Goal: Transaction & Acquisition: Purchase product/service

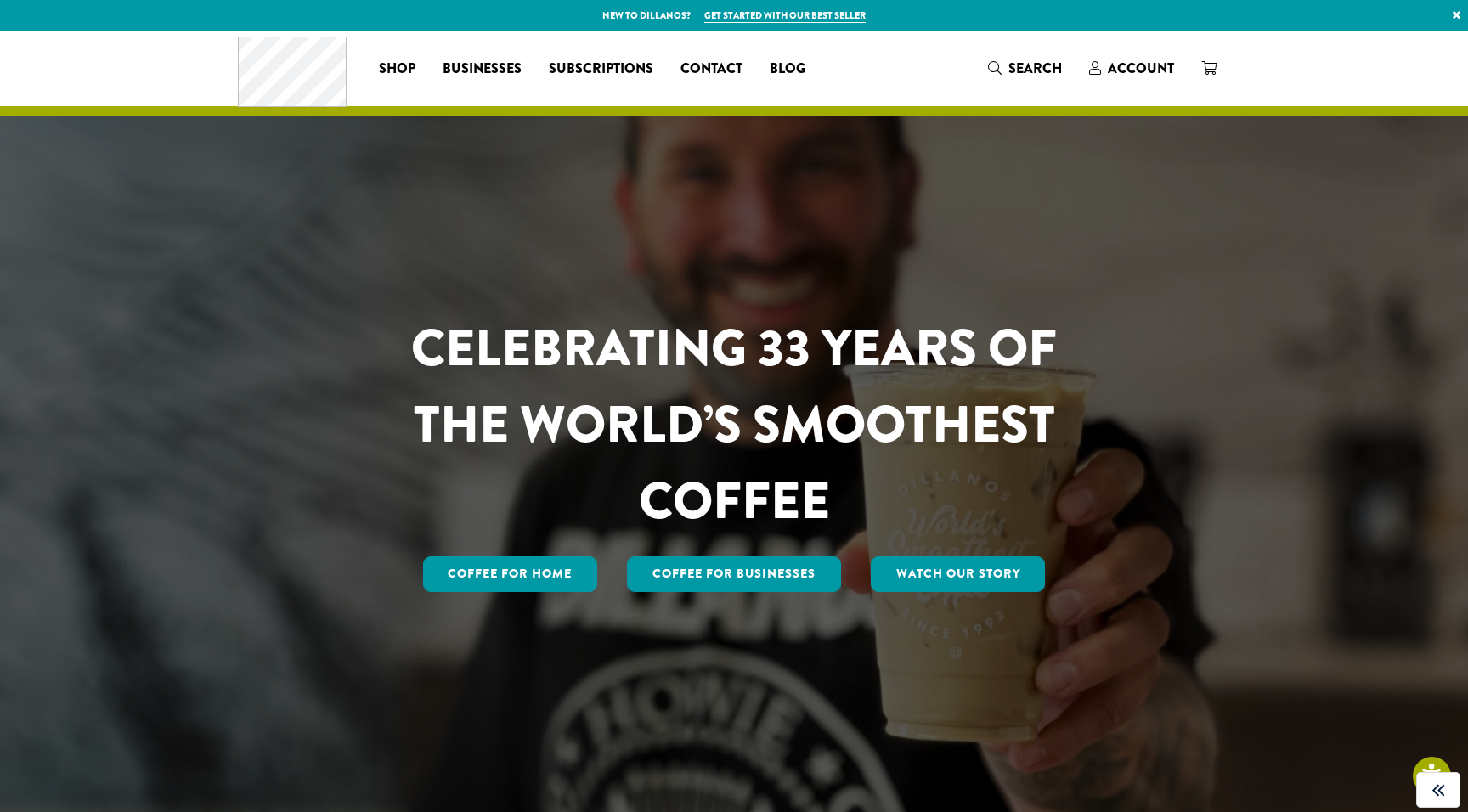
click at [1452, 14] on link "×" at bounding box center [1455, 15] width 23 height 31
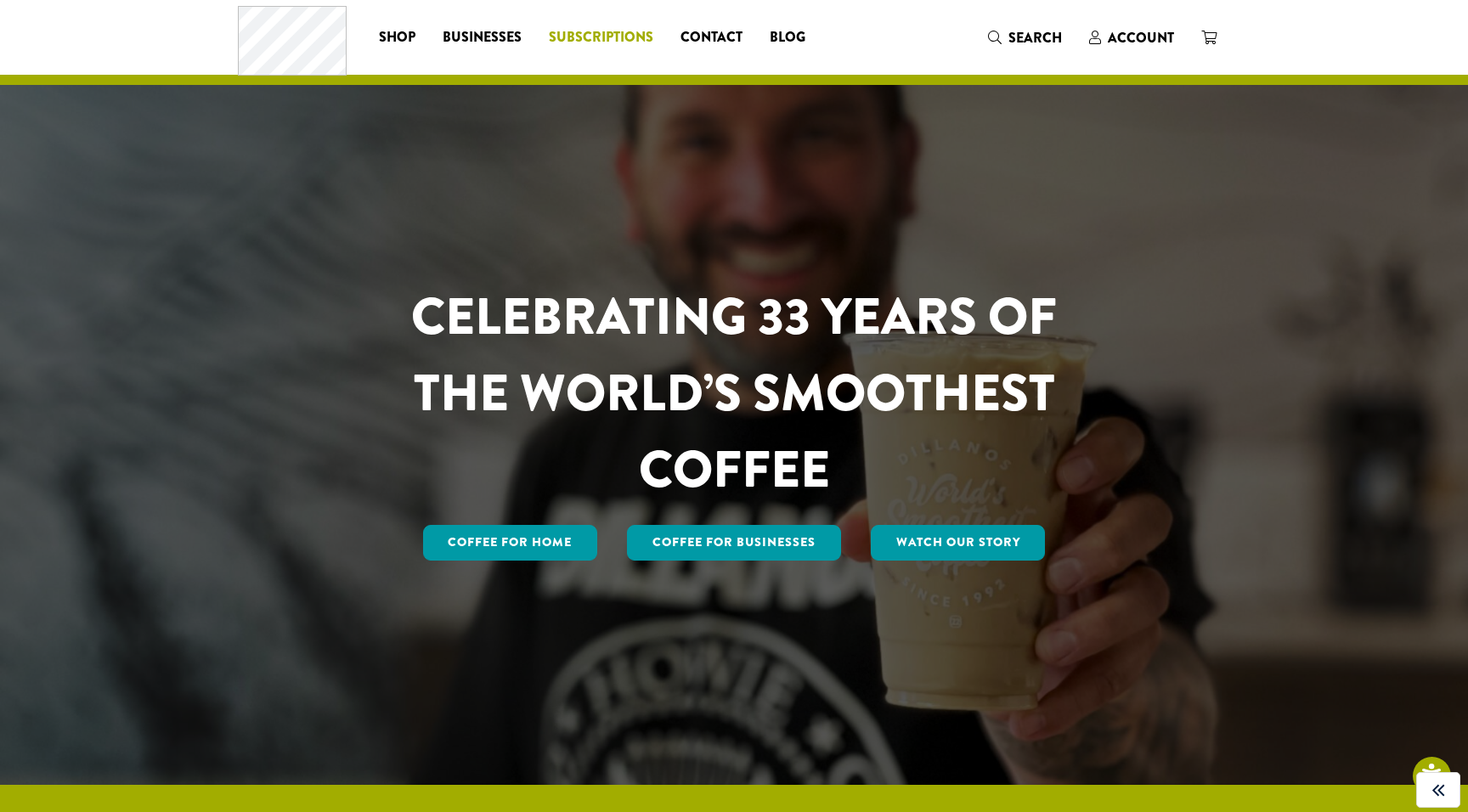
click at [613, 41] on span "Subscriptions" at bounding box center [601, 38] width 105 height 22
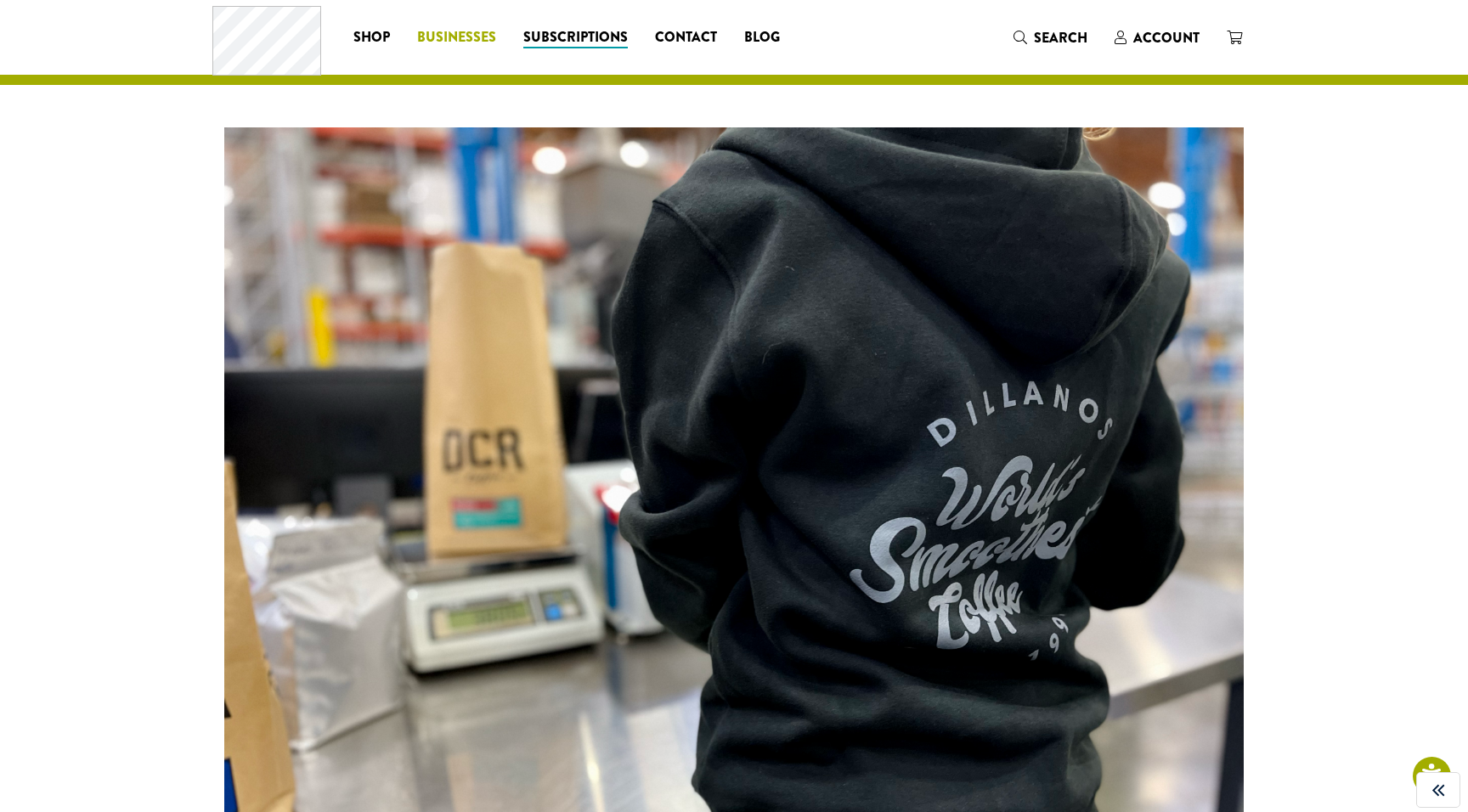
click at [460, 38] on span "Businesses" at bounding box center [456, 38] width 79 height 22
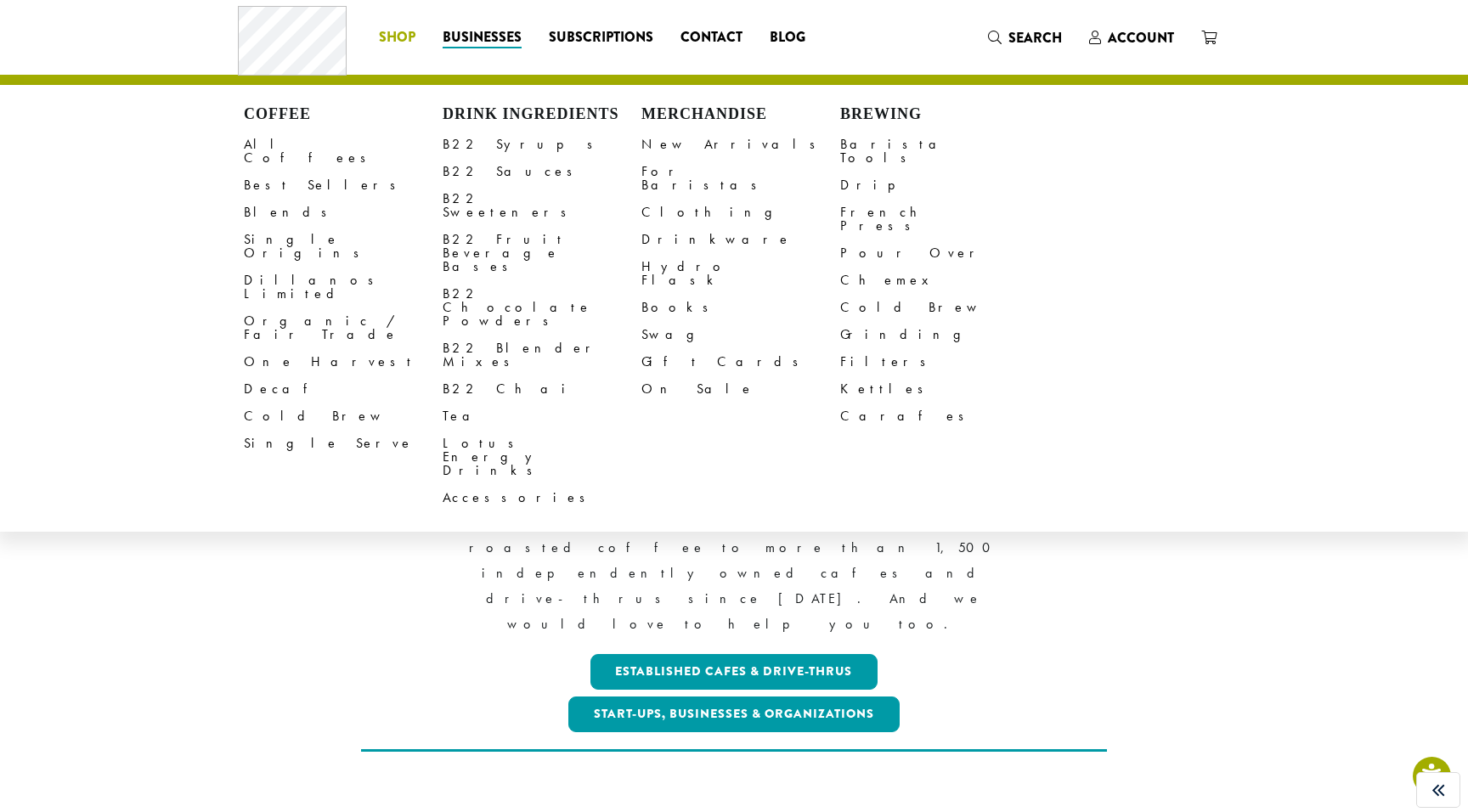
click at [390, 33] on span "Shop" at bounding box center [397, 38] width 36 height 22
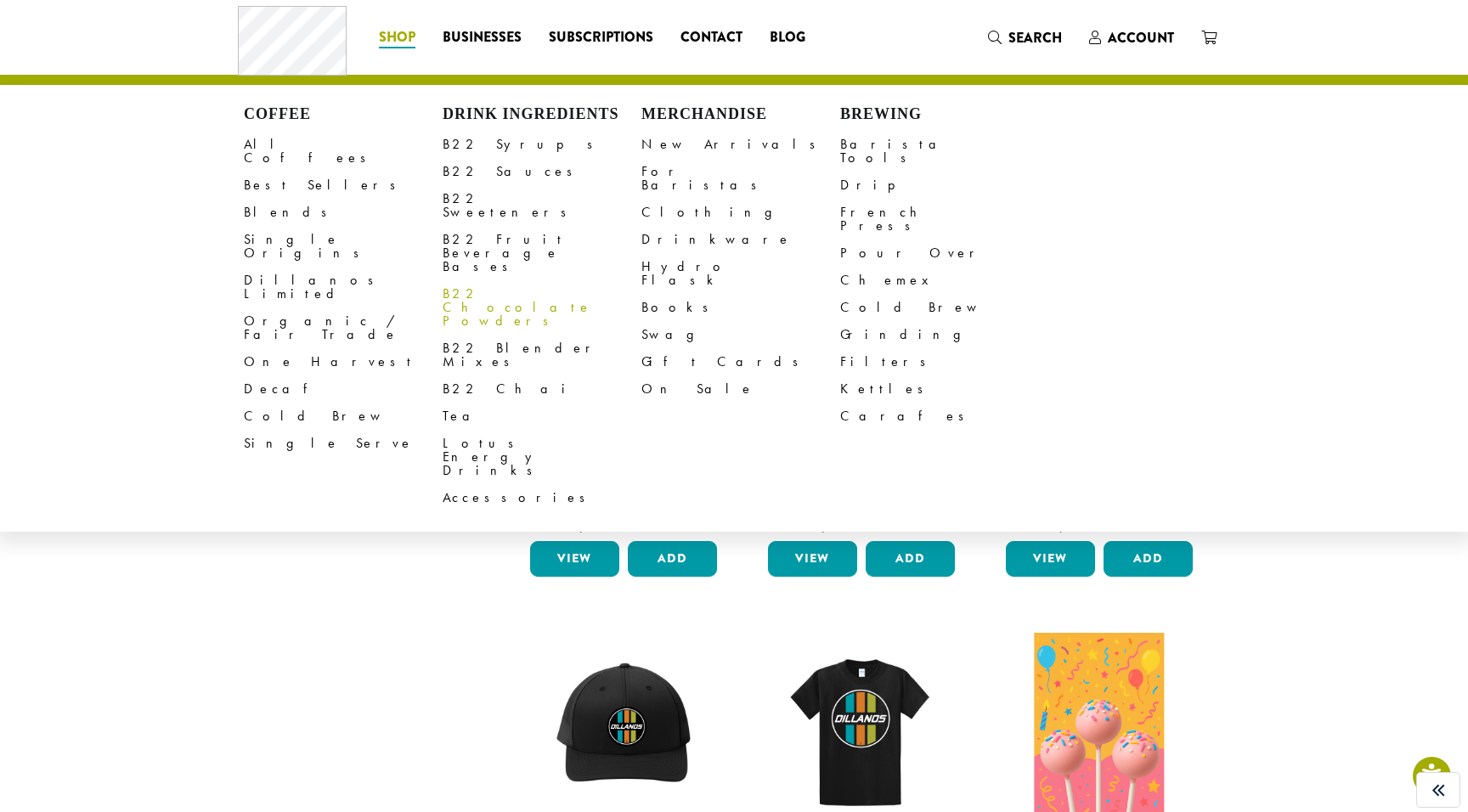
click at [482, 280] on link "B22 Chocolate Powders" at bounding box center [542, 307] width 199 height 54
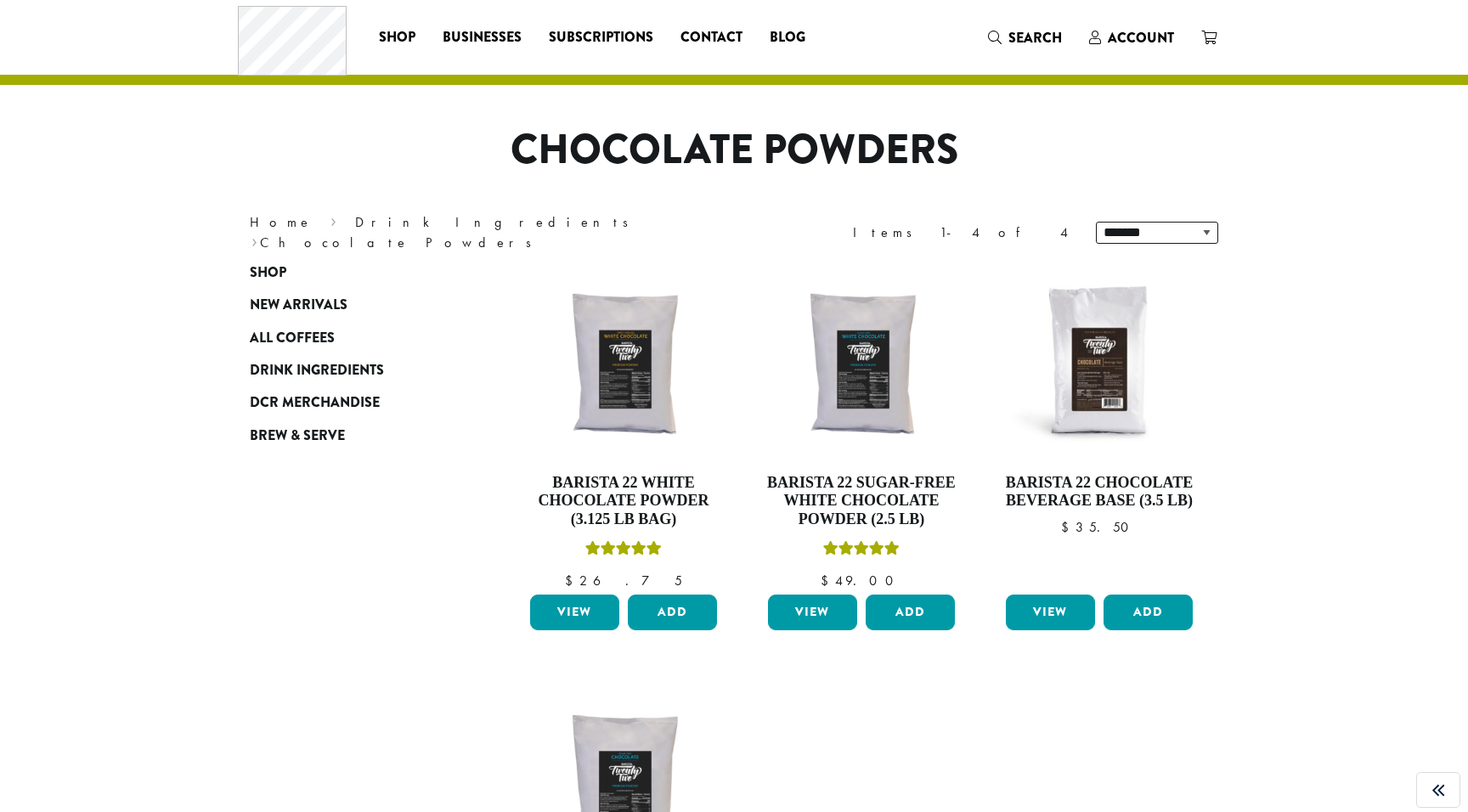
click at [610, 358] on img at bounding box center [623, 362] width 195 height 195
